Goal: Check status: Check status

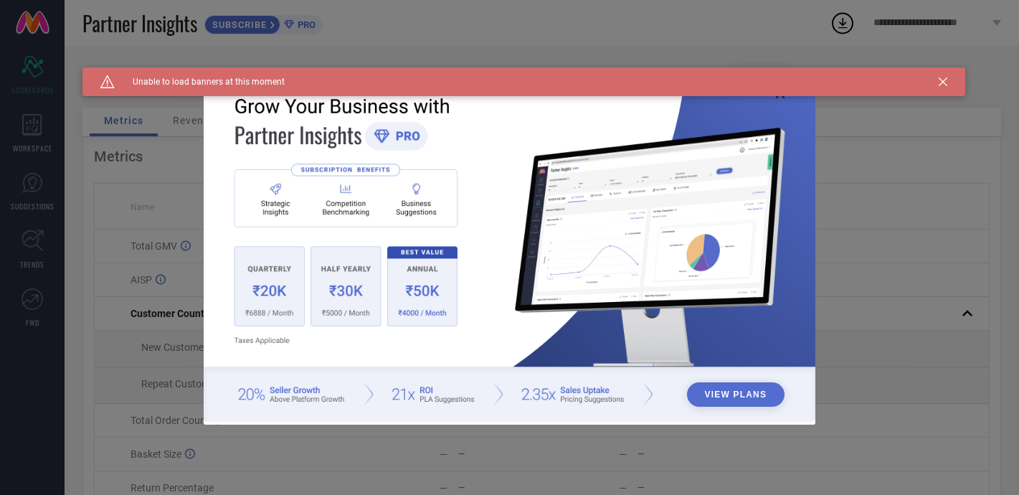
click at [942, 77] on div "Caution Created with Sketch. Unable to load banners at this moment" at bounding box center [523, 81] width 883 height 29
click at [942, 79] on icon at bounding box center [943, 81] width 9 height 9
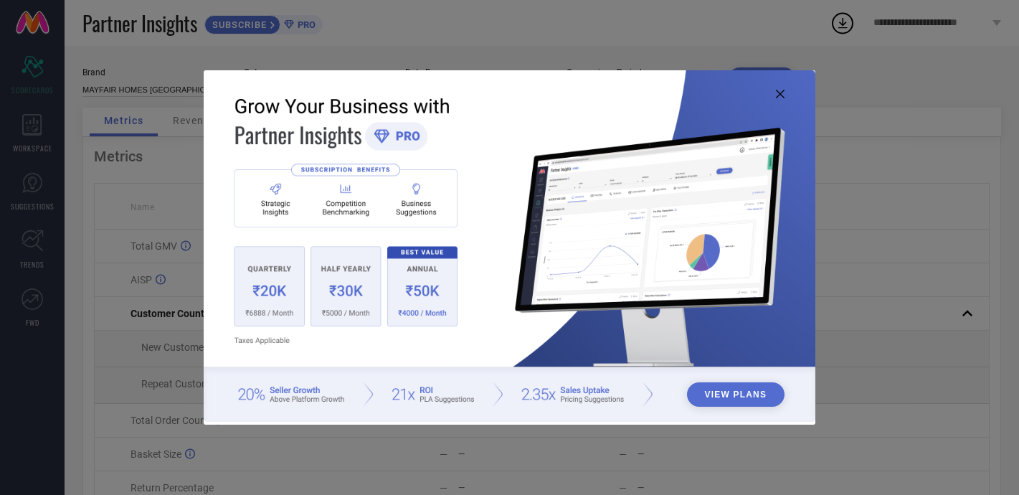
click at [776, 90] on icon at bounding box center [780, 94] width 9 height 9
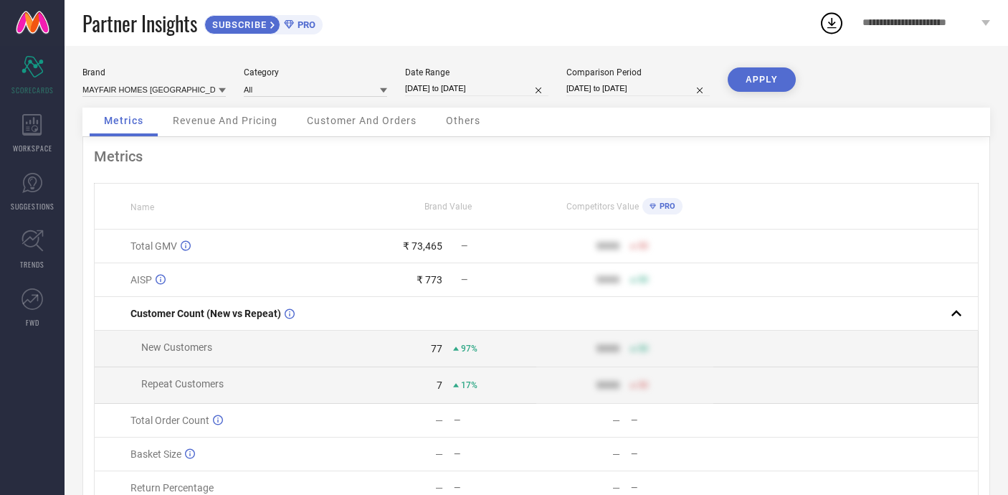
select select "8"
select select "2025"
select select "9"
select select "2025"
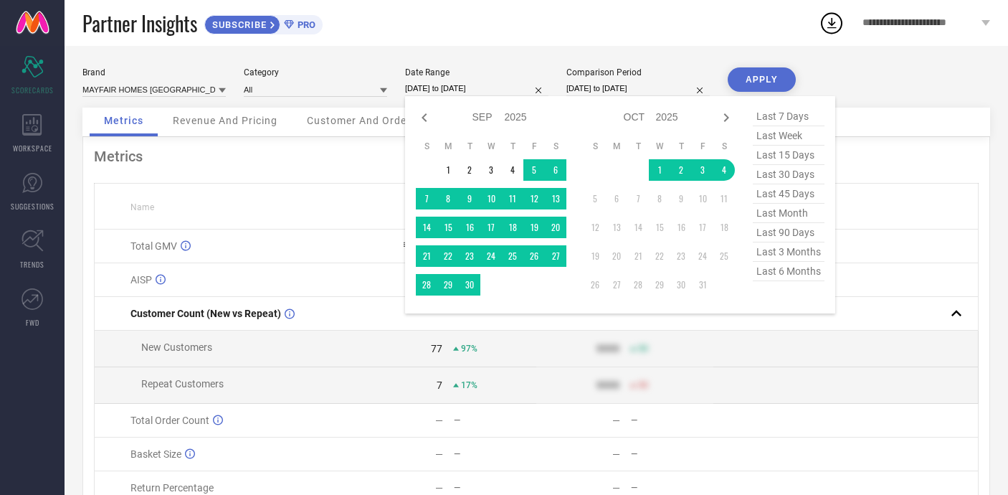
click at [517, 87] on input "[DATE] to [DATE]" at bounding box center [476, 88] width 143 height 15
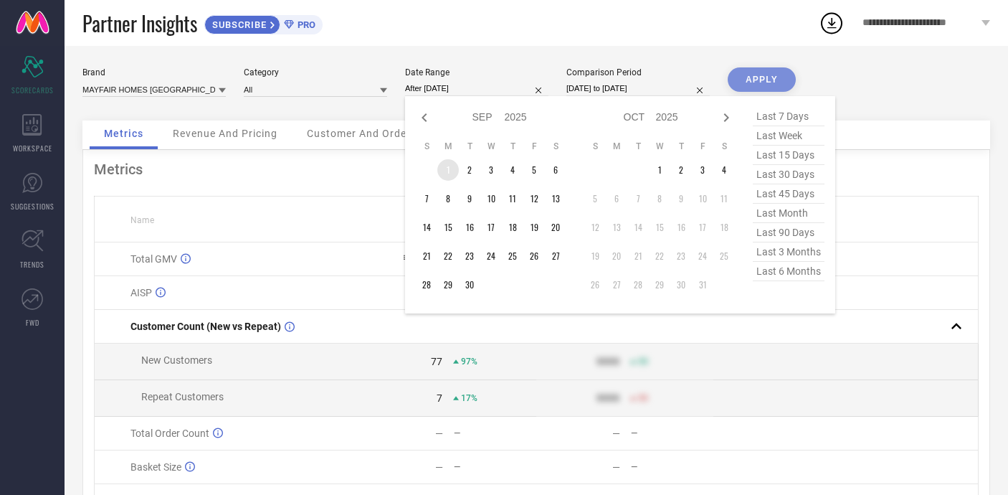
click at [446, 166] on td "1" at bounding box center [448, 170] width 22 height 22
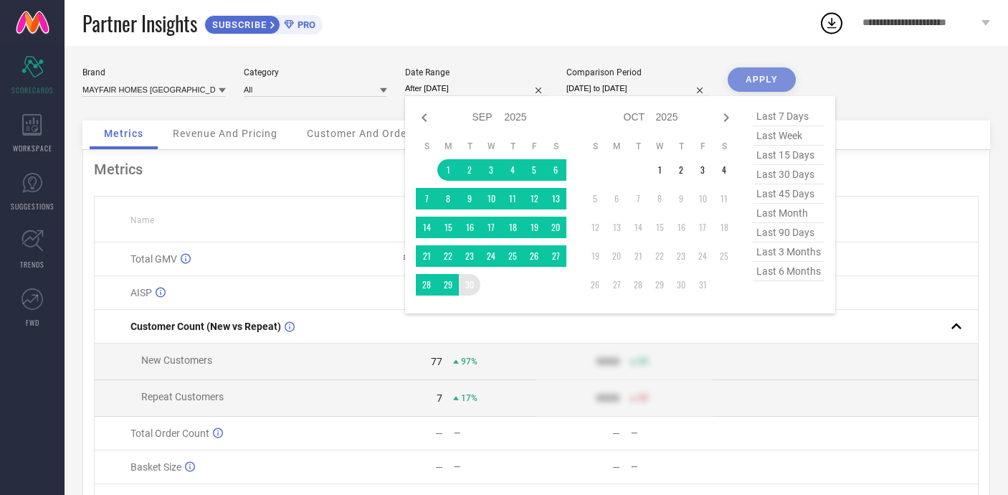
type input "[DATE] to [DATE]"
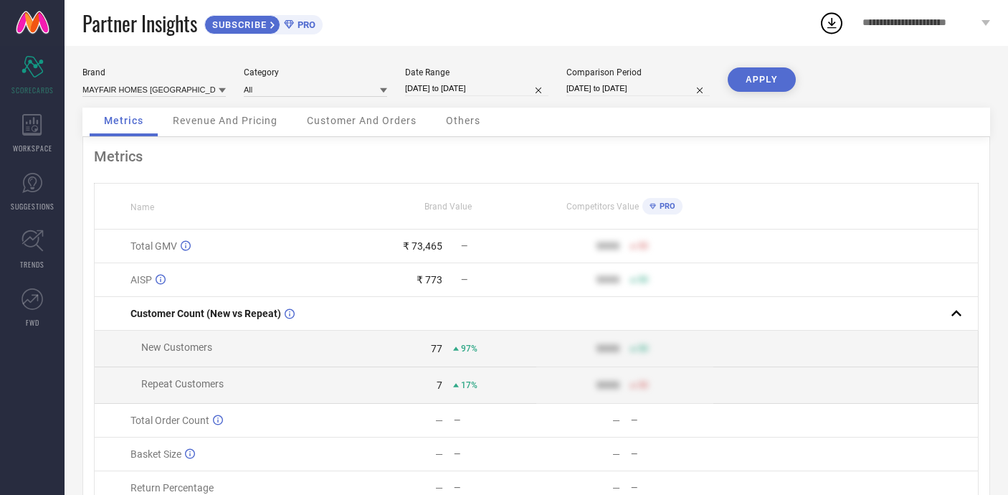
click at [676, 92] on input "[DATE] to [DATE]" at bounding box center [637, 88] width 143 height 15
select select "8"
select select "2024"
select select "9"
select select "2024"
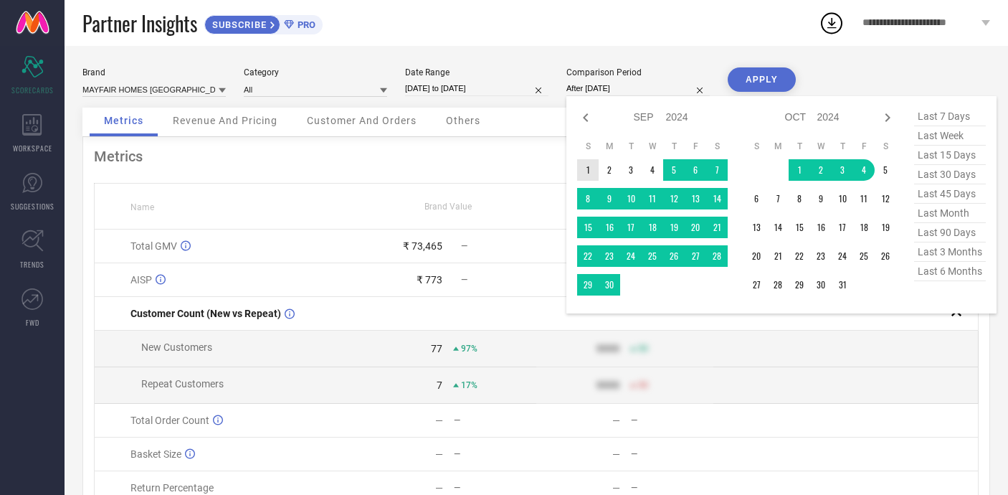
click at [592, 171] on td "1" at bounding box center [588, 170] width 22 height 22
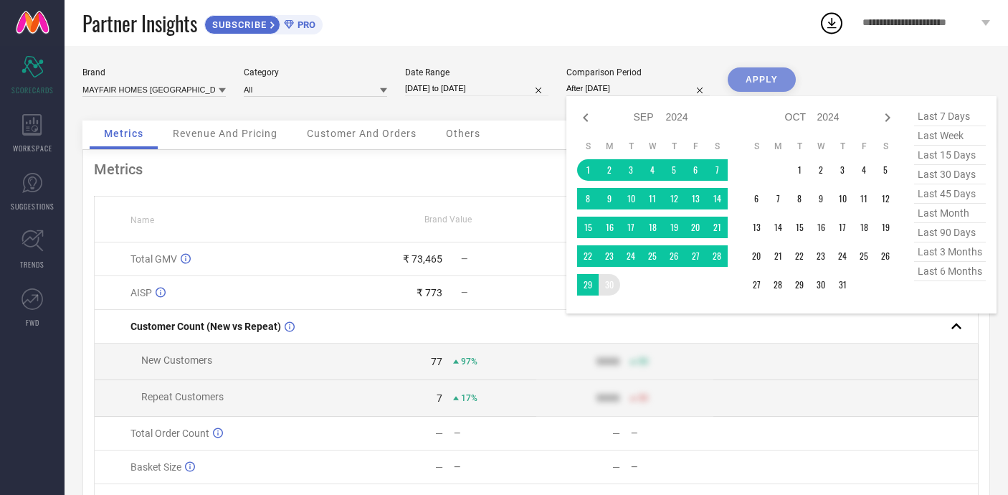
type input "[DATE] to [DATE]"
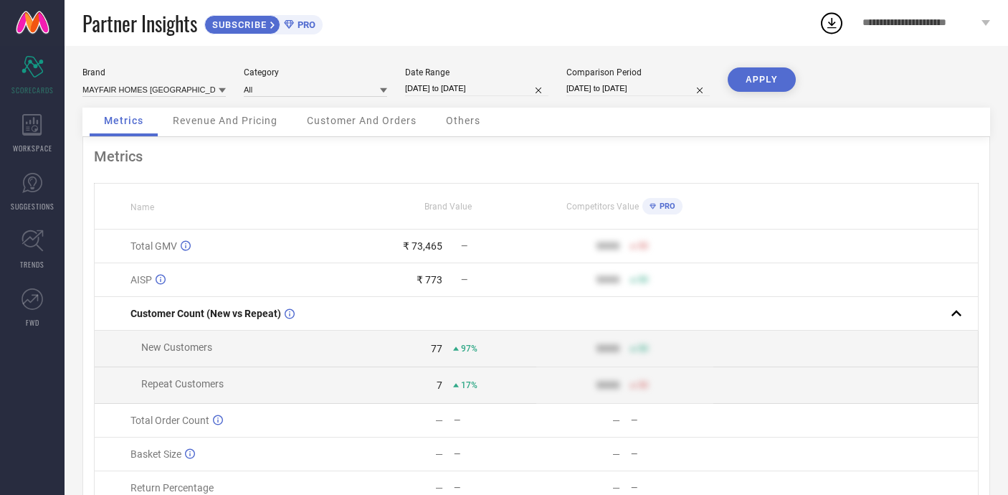
click at [782, 75] on button "APPLY" at bounding box center [762, 79] width 68 height 24
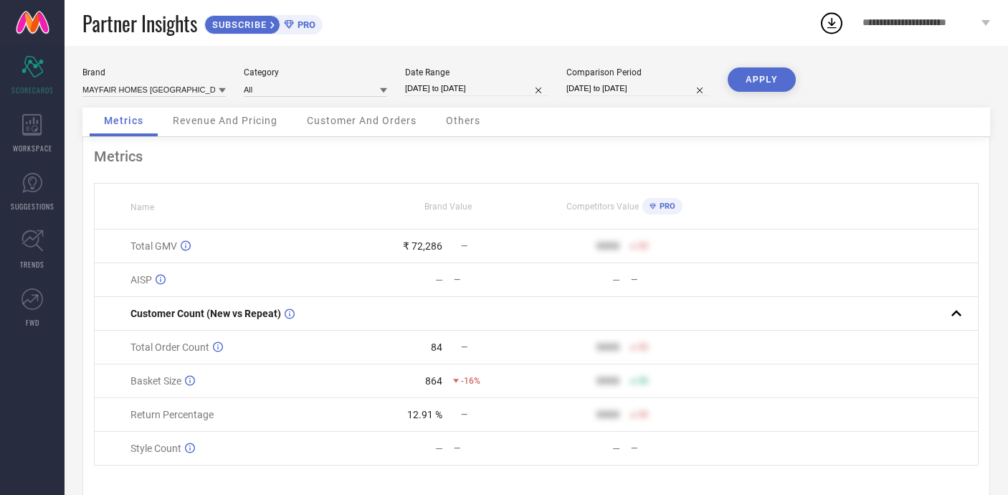
click at [223, 111] on div "Revenue And Pricing" at bounding box center [224, 122] width 133 height 29
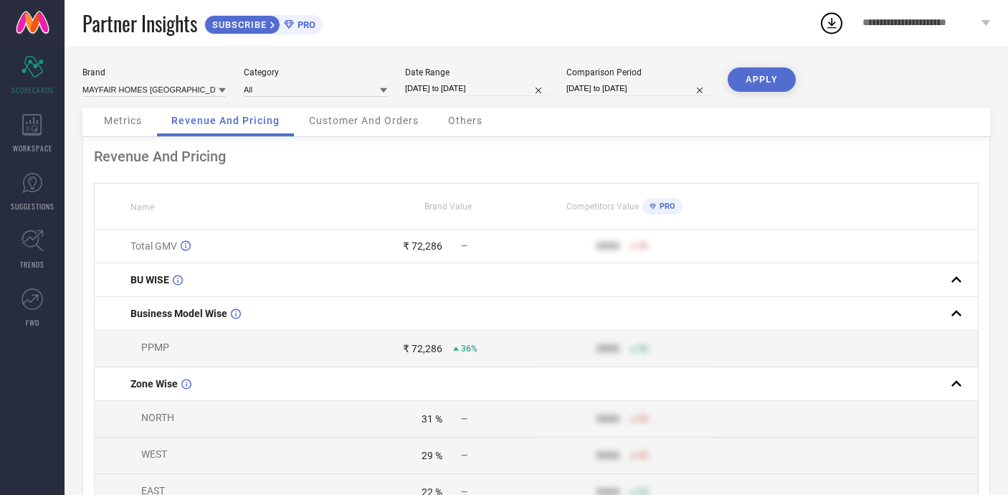
click at [381, 115] on div "Customer And Orders" at bounding box center [364, 122] width 138 height 29
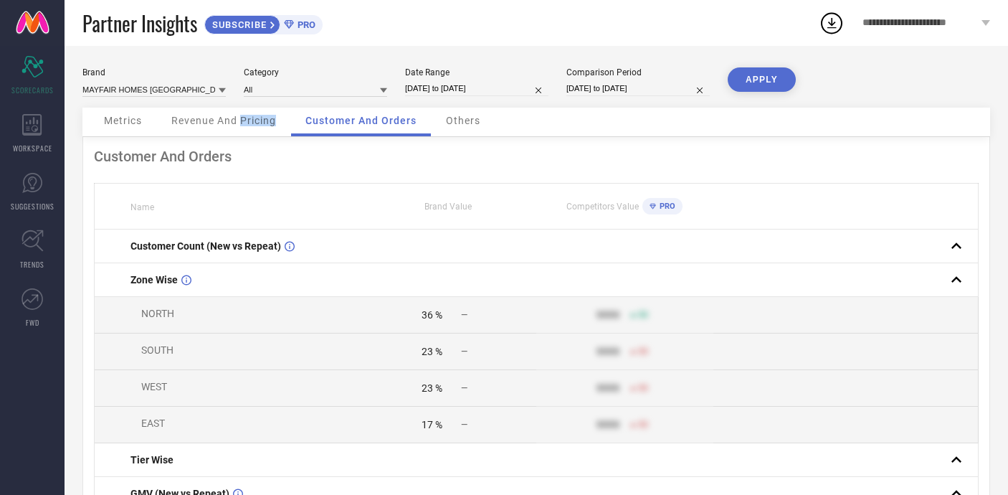
click at [242, 127] on div "Revenue And Pricing" at bounding box center [223, 122] width 133 height 29
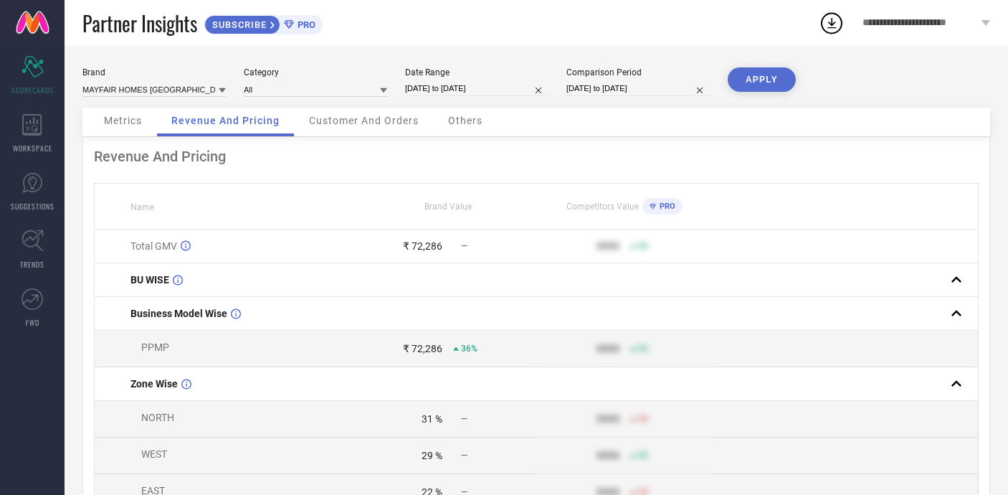
click at [371, 122] on span "Customer And Orders" at bounding box center [364, 120] width 110 height 11
